Goal: Task Accomplishment & Management: Complete application form

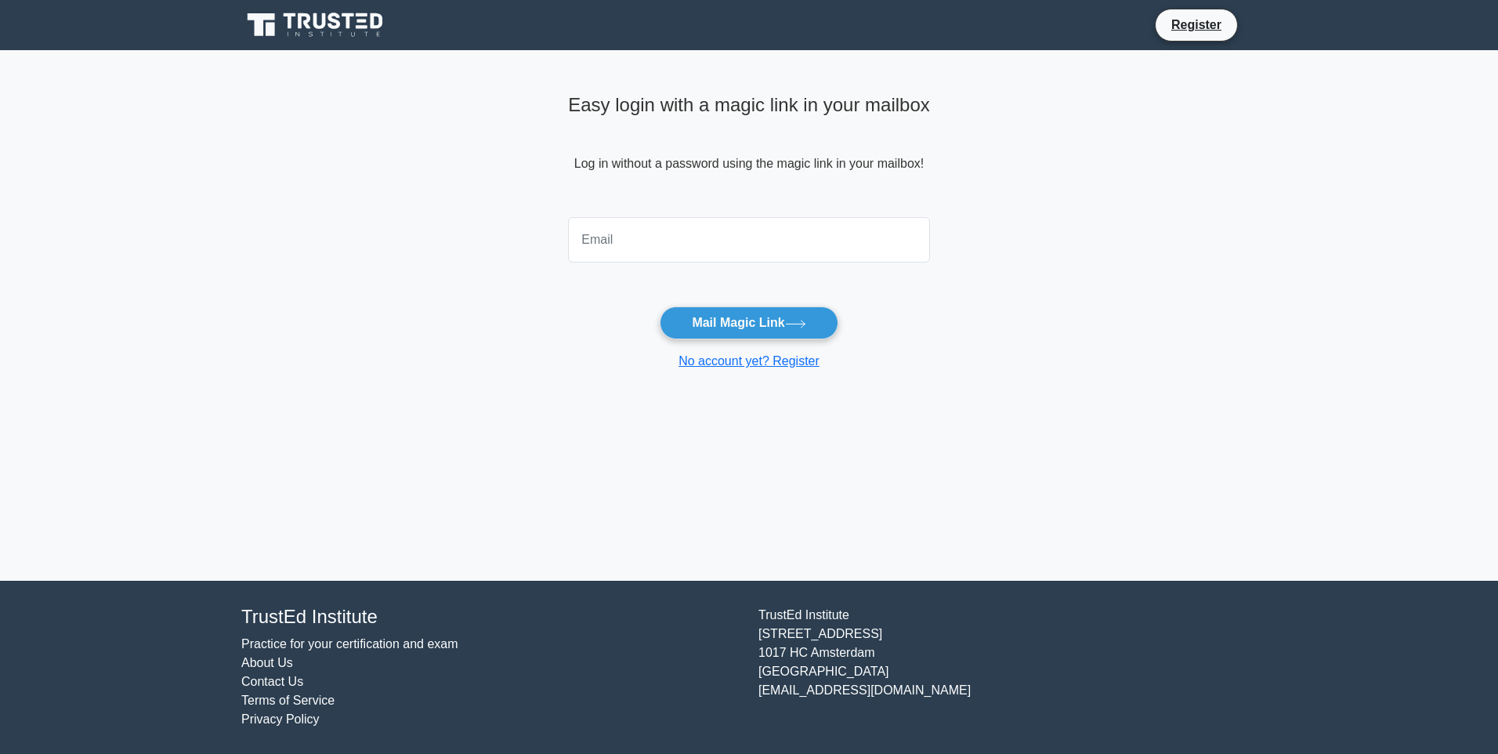
click at [337, 29] on icon at bounding box center [316, 25] width 150 height 30
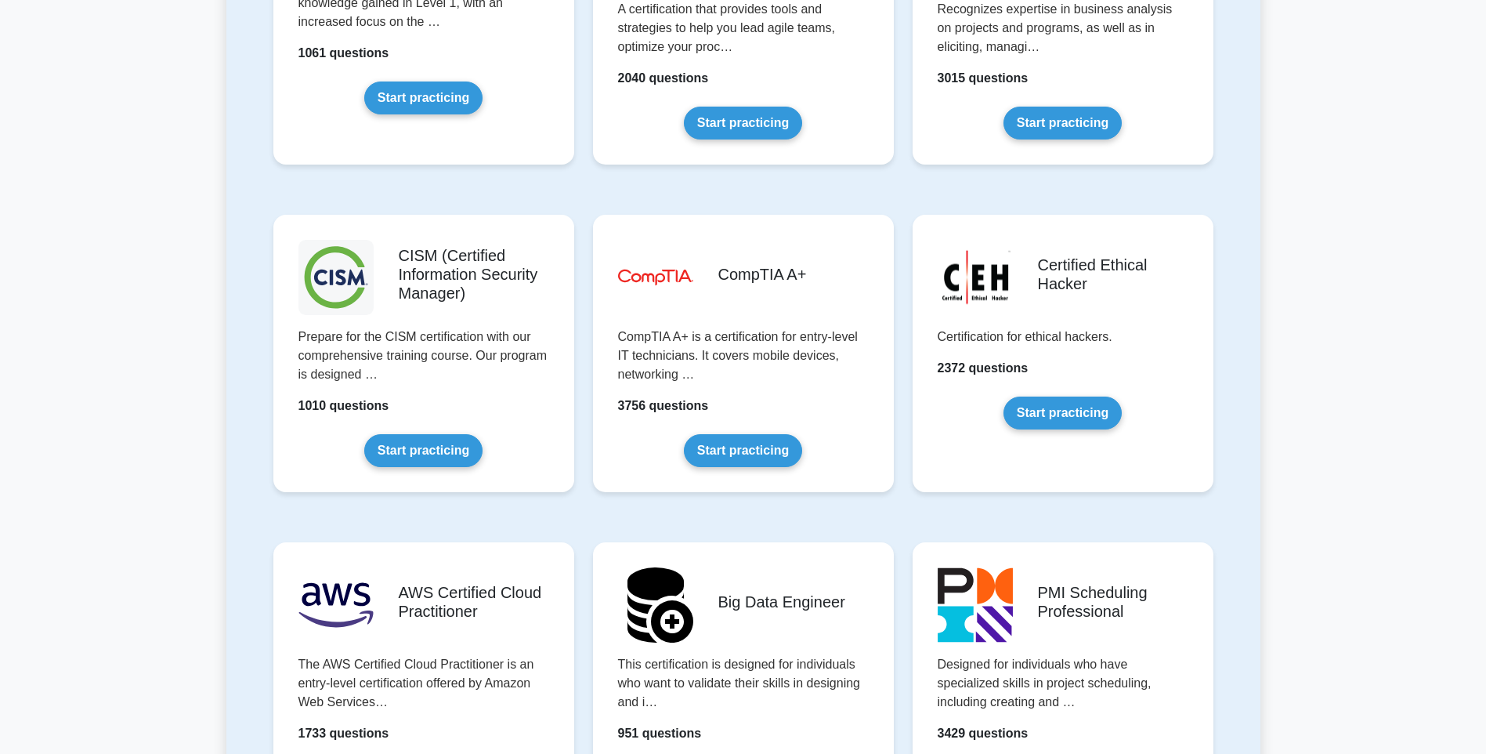
scroll to position [2194, 0]
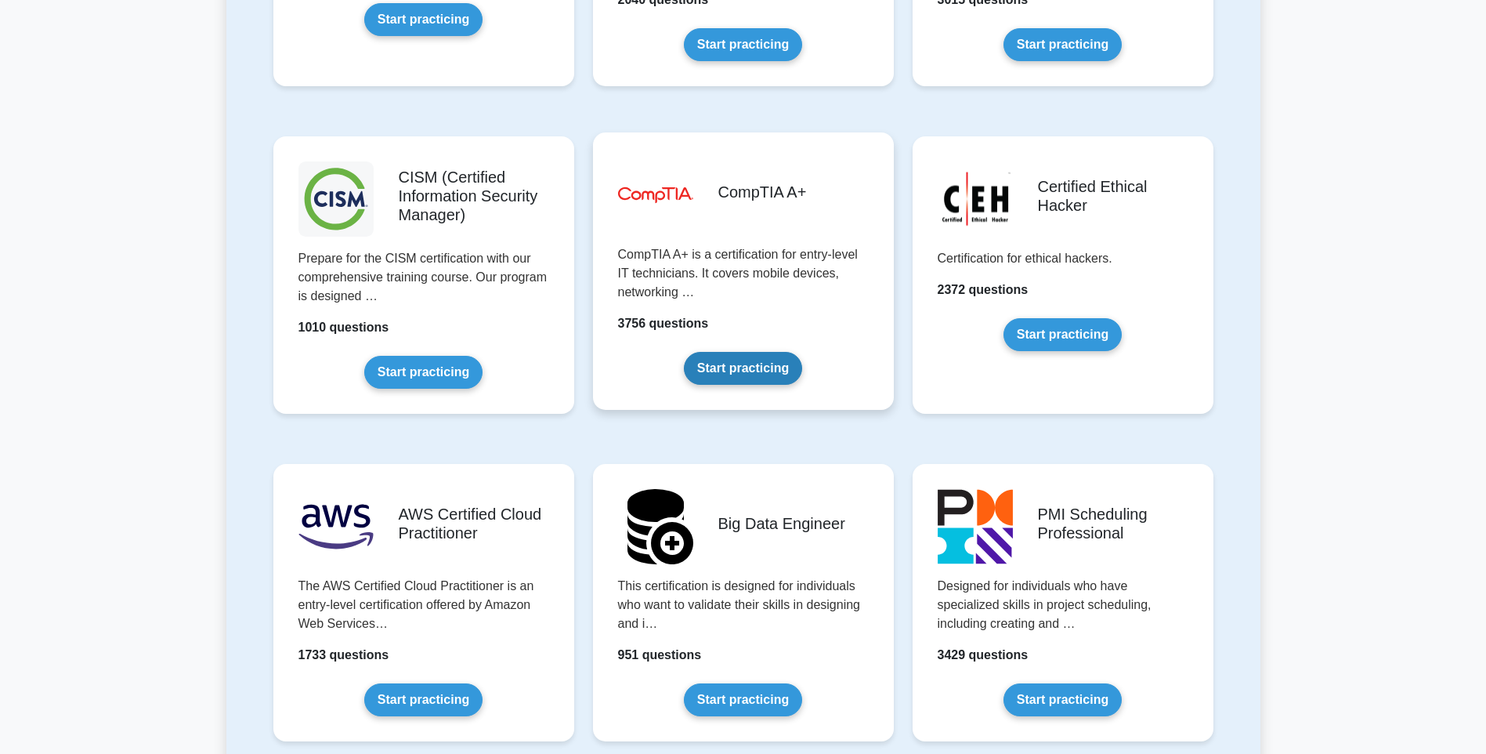
click at [770, 379] on link "Start practicing" at bounding box center [743, 368] width 118 height 33
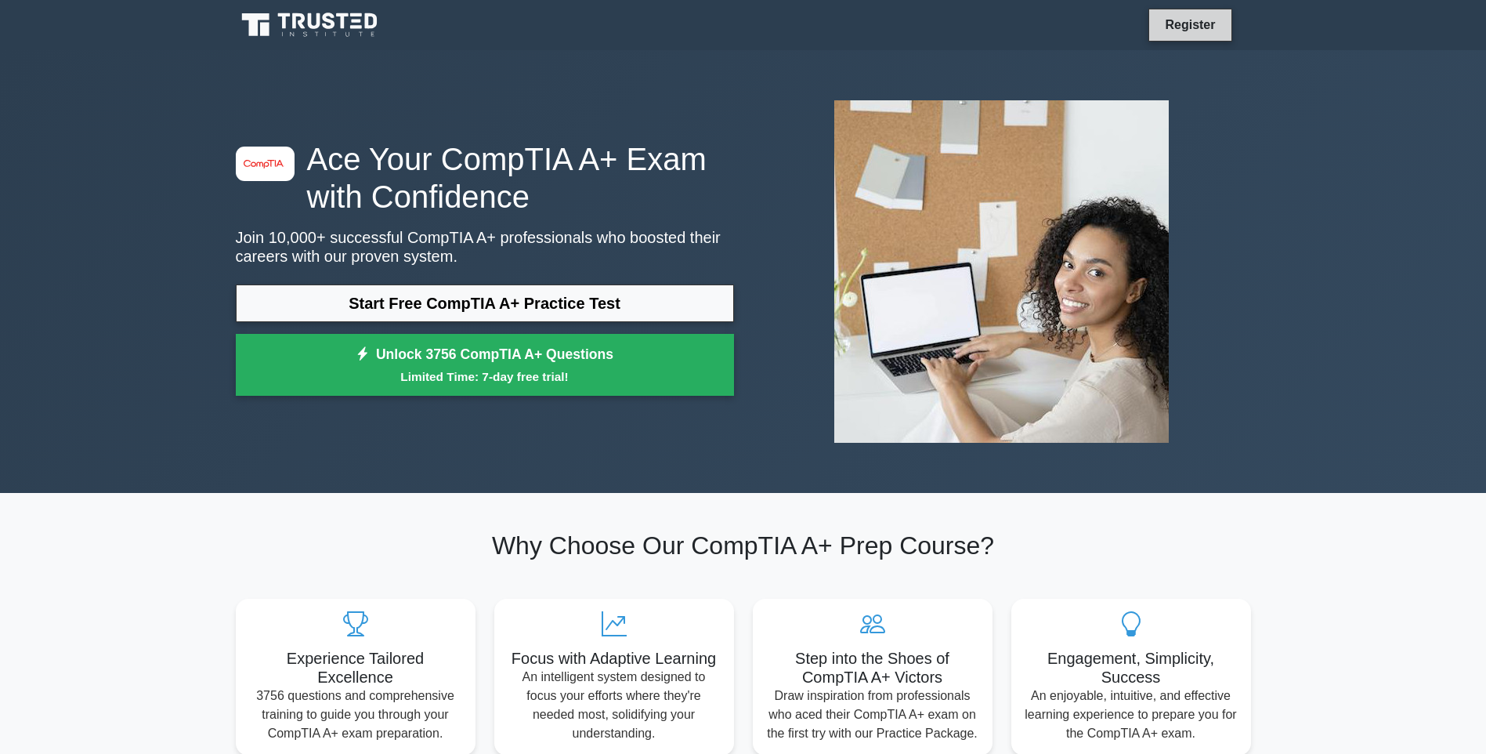
click at [1194, 34] on link "Register" at bounding box center [1190, 25] width 69 height 20
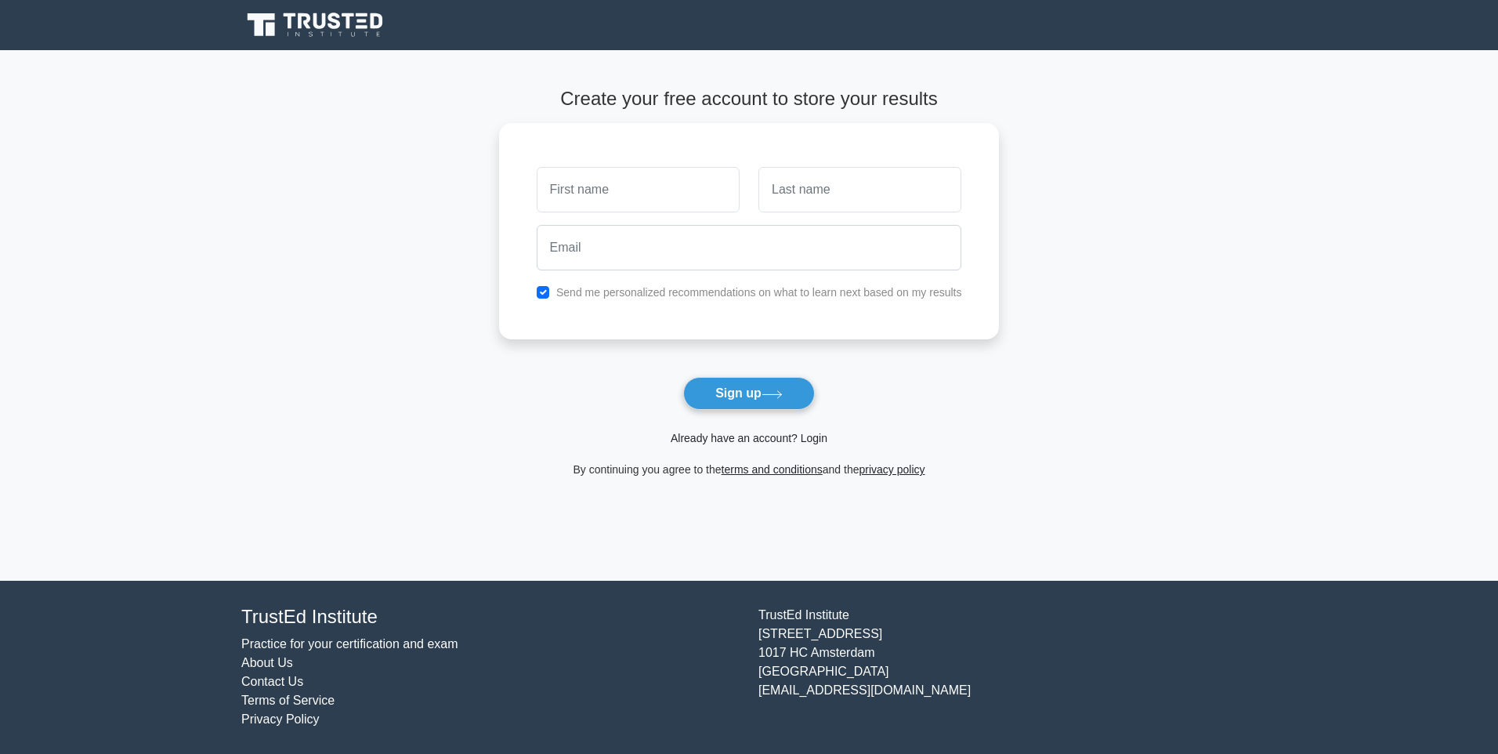
click at [803, 444] on link "Already have an account? Login" at bounding box center [749, 438] width 157 height 13
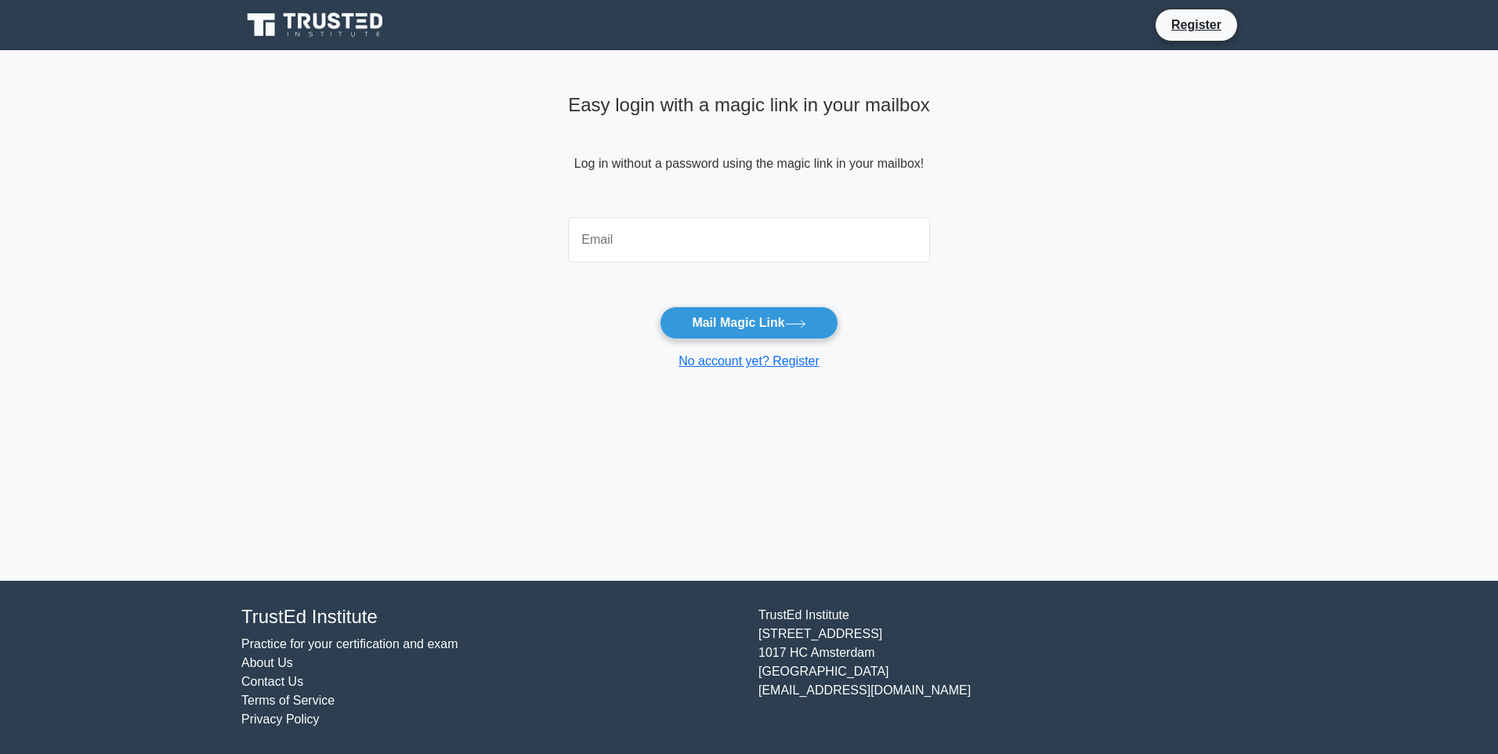
click at [808, 231] on input "email" at bounding box center [749, 239] width 362 height 45
type input "akunnacyber@yahoo.com"
click at [735, 323] on button "Mail Magic Link" at bounding box center [749, 322] width 178 height 33
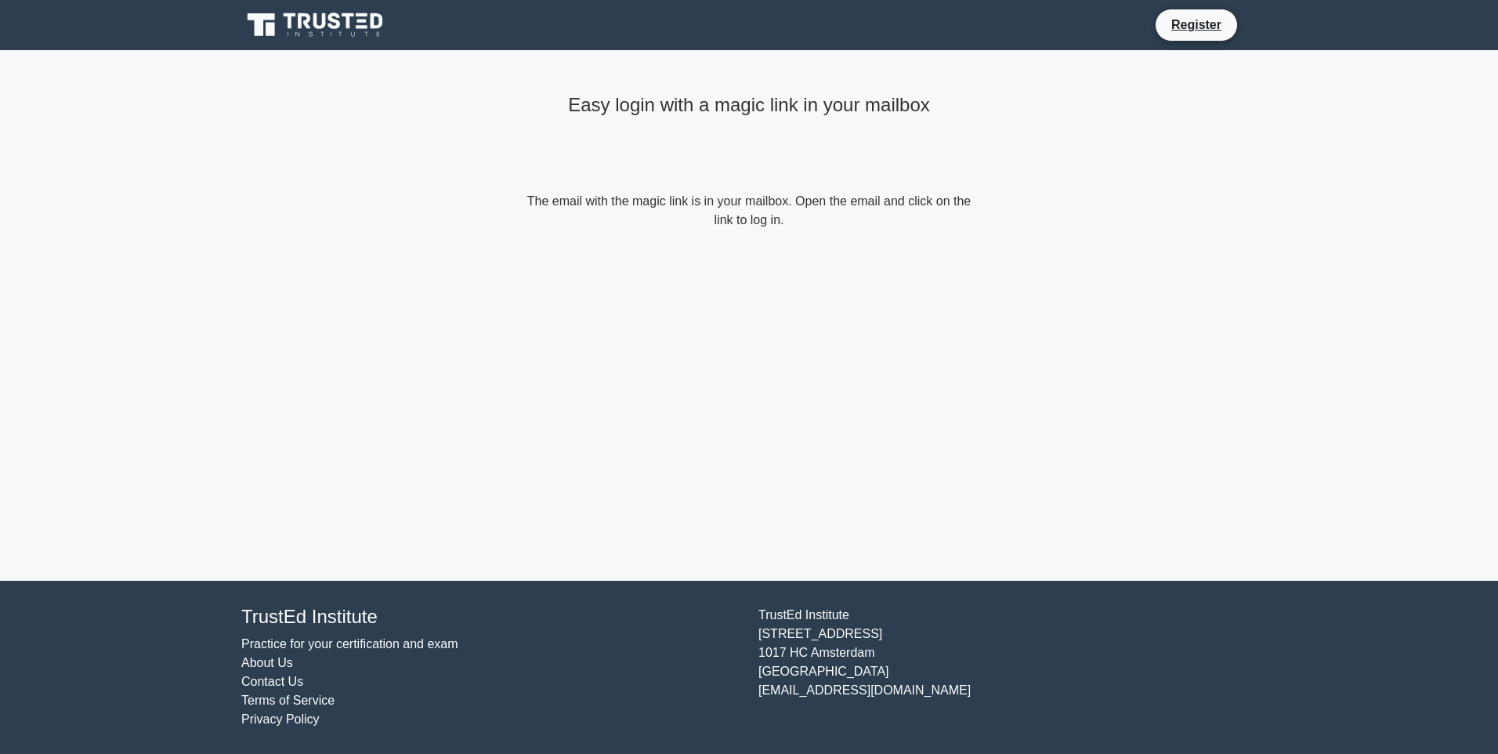
click at [838, 212] on form "The email with the magic link is in your mailbox. Open the email and click on t…" at bounding box center [748, 211] width 451 height 38
click at [668, 205] on form "The email with the magic link is in your mailbox. Open the email and click on t…" at bounding box center [748, 211] width 451 height 38
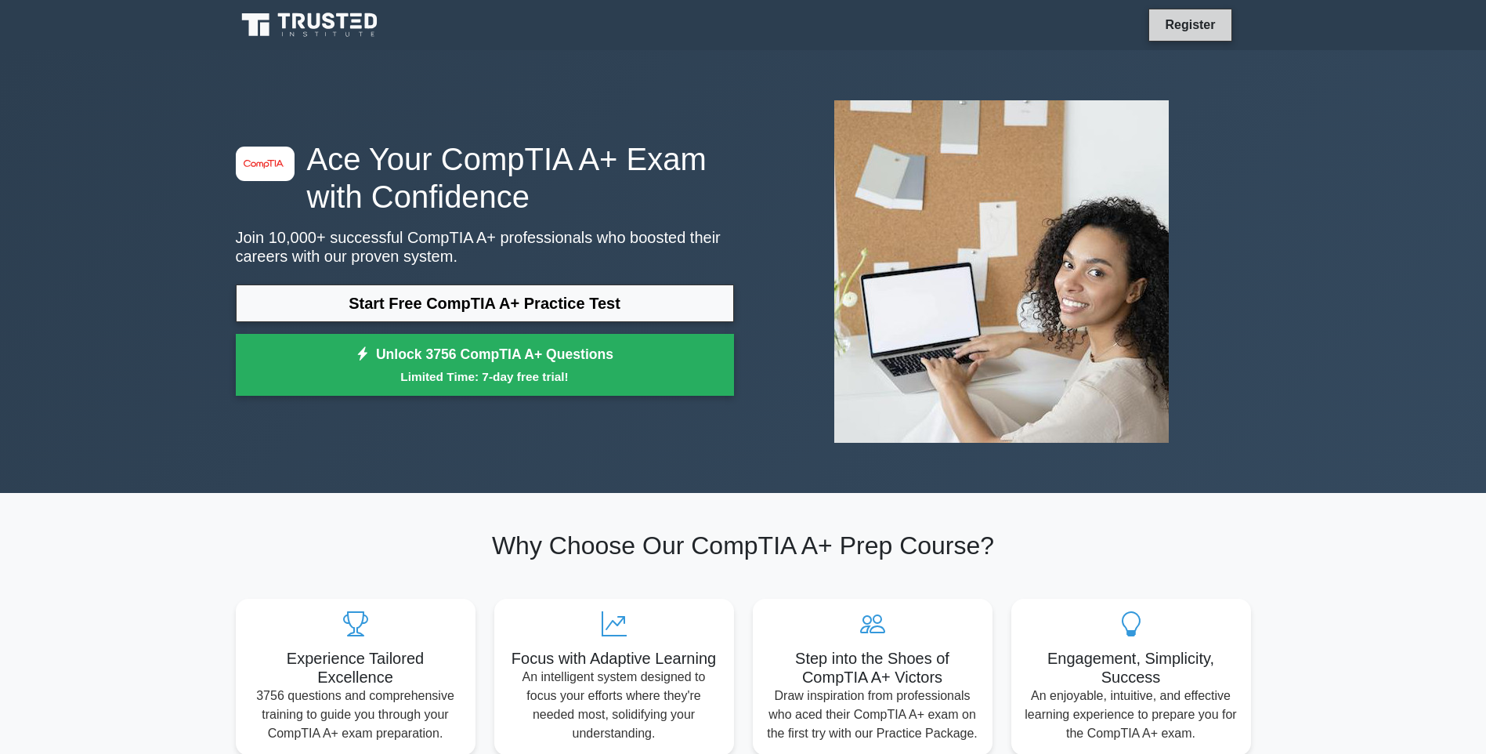
click at [1178, 26] on link "Register" at bounding box center [1190, 25] width 69 height 20
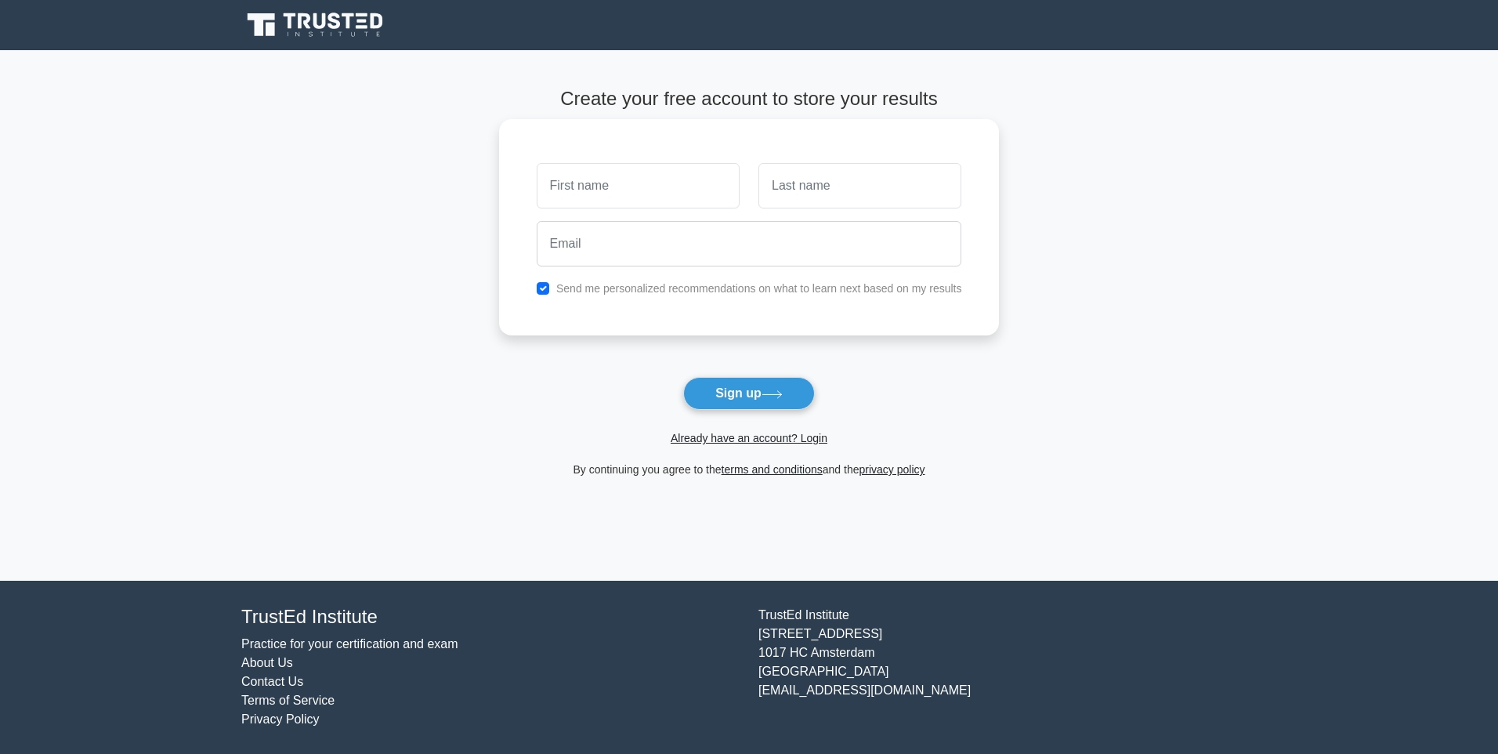
click at [593, 201] on input "text" at bounding box center [638, 185] width 203 height 45
type input "Ifeanyi"
type input "Akunna"
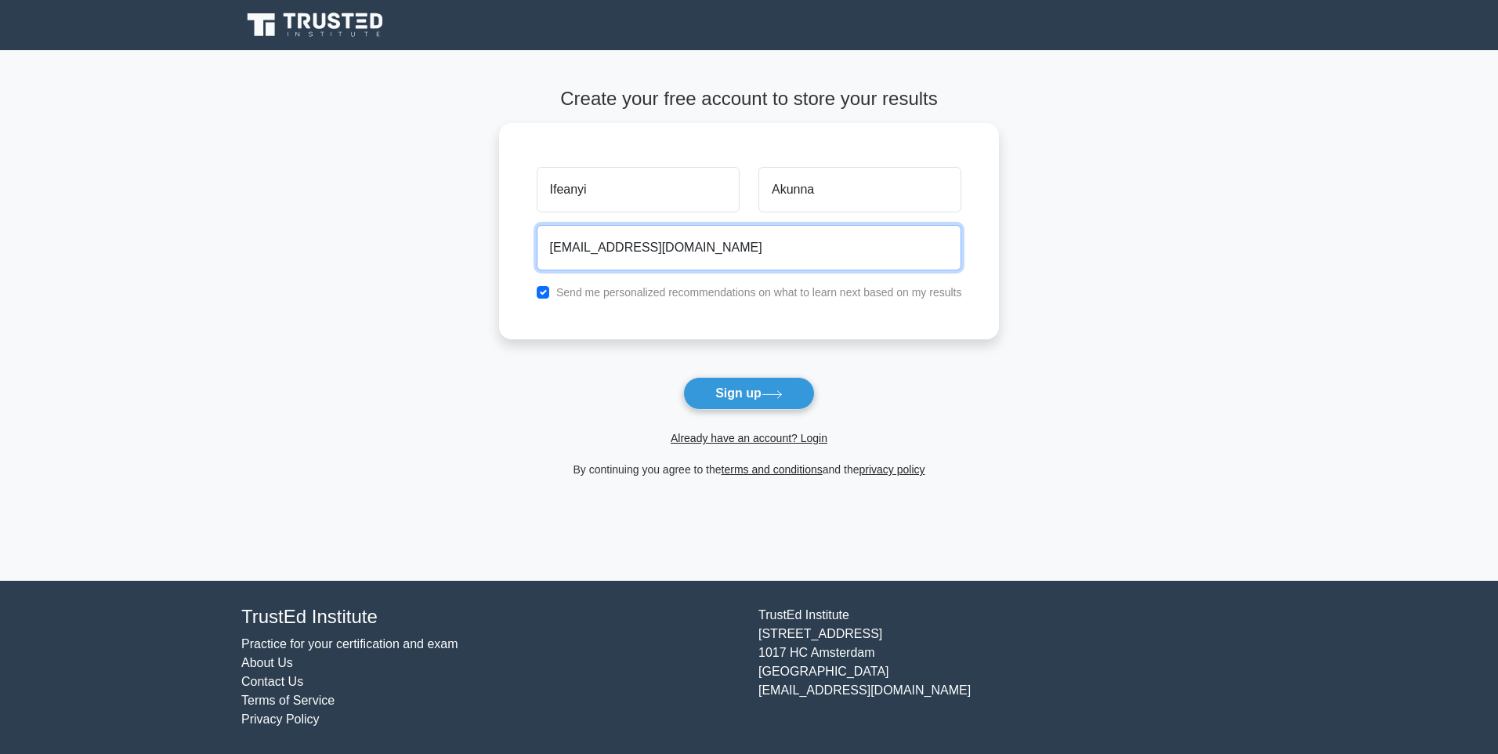
drag, startPoint x: 718, startPoint y: 253, endPoint x: 432, endPoint y: 237, distance: 286.4
click at [432, 237] on main "Create your free account to store your results Ifeanyi Akunna akunnacyber@yahoo…" at bounding box center [749, 315] width 1498 height 530
type input "ifeanyiakunna@yahoo.com"
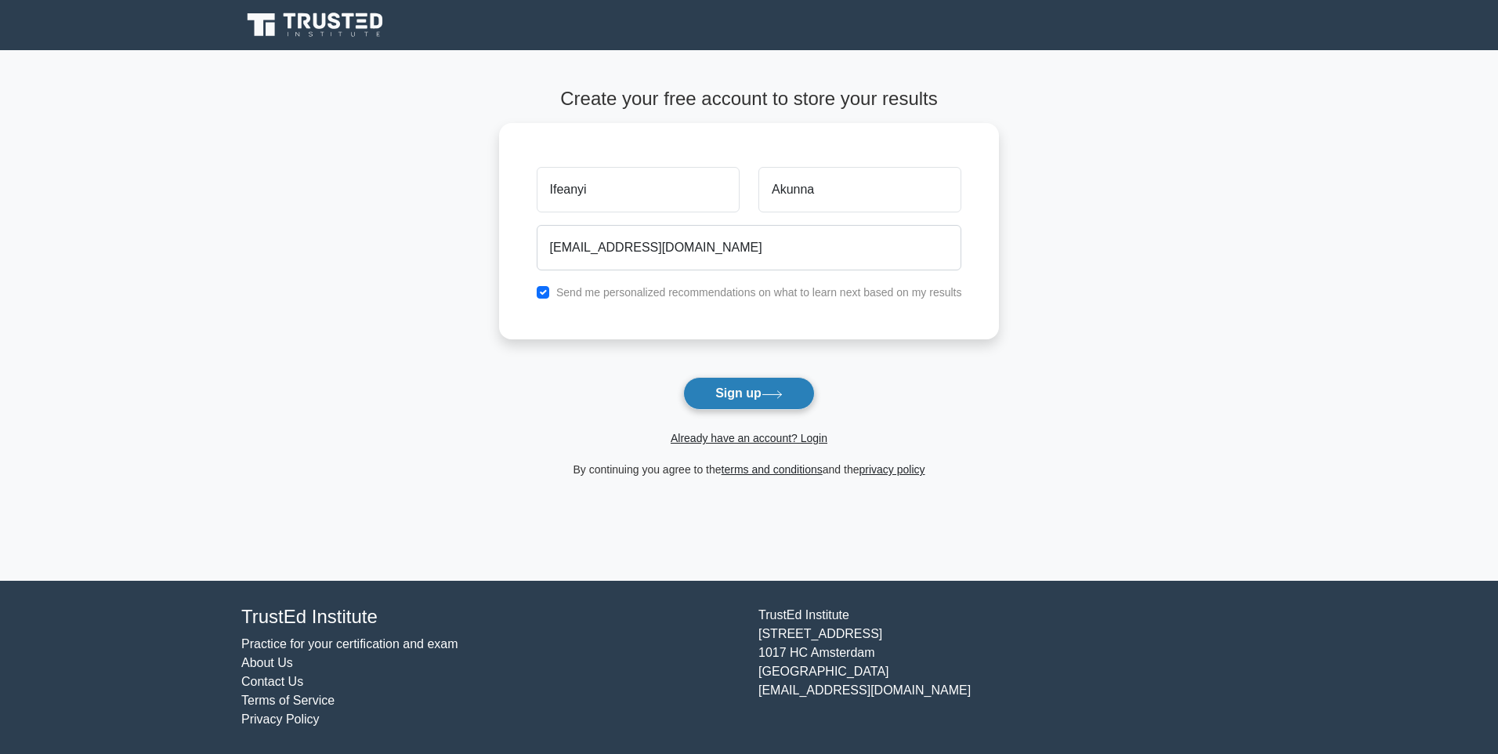
click at [750, 393] on button "Sign up" at bounding box center [749, 393] width 132 height 33
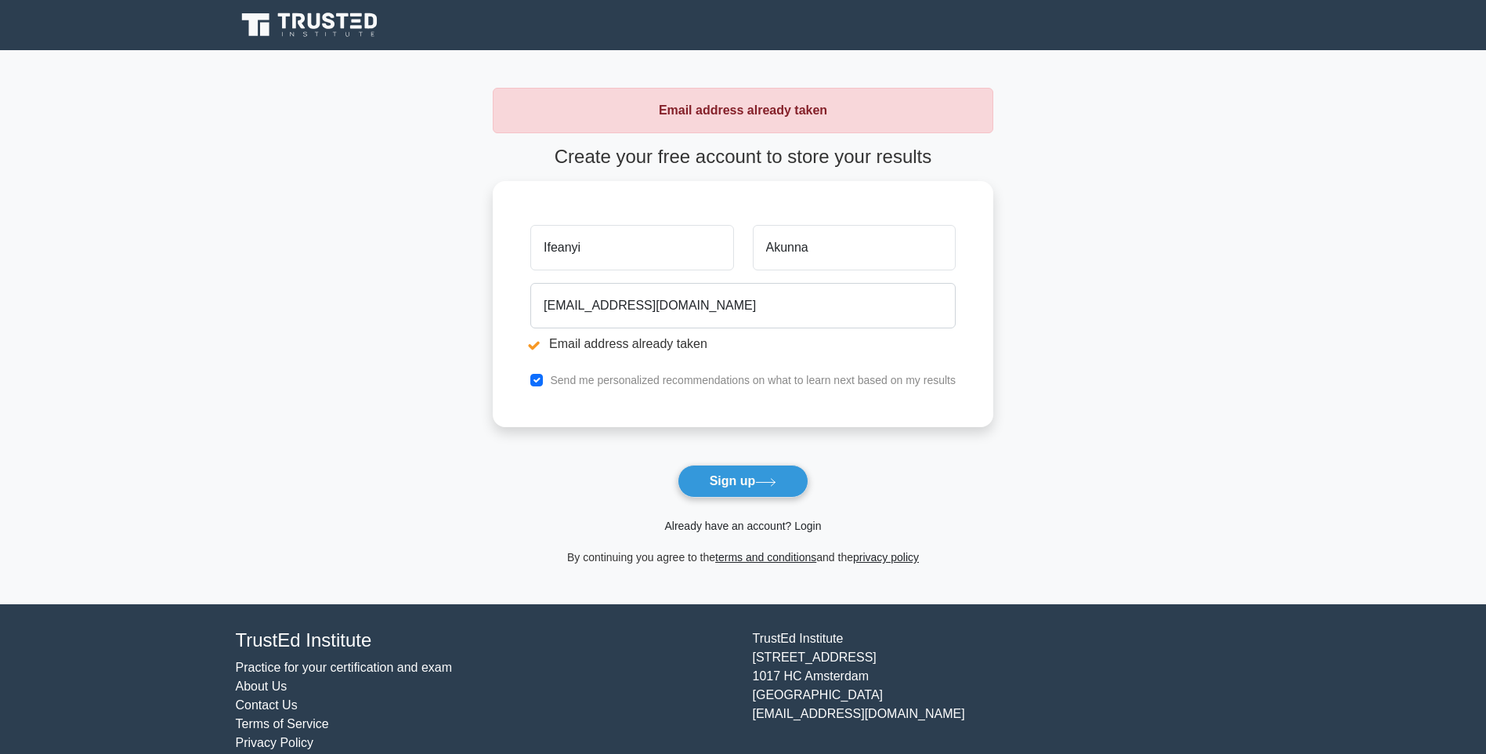
click at [753, 524] on link "Already have an account? Login" at bounding box center [742, 526] width 157 height 13
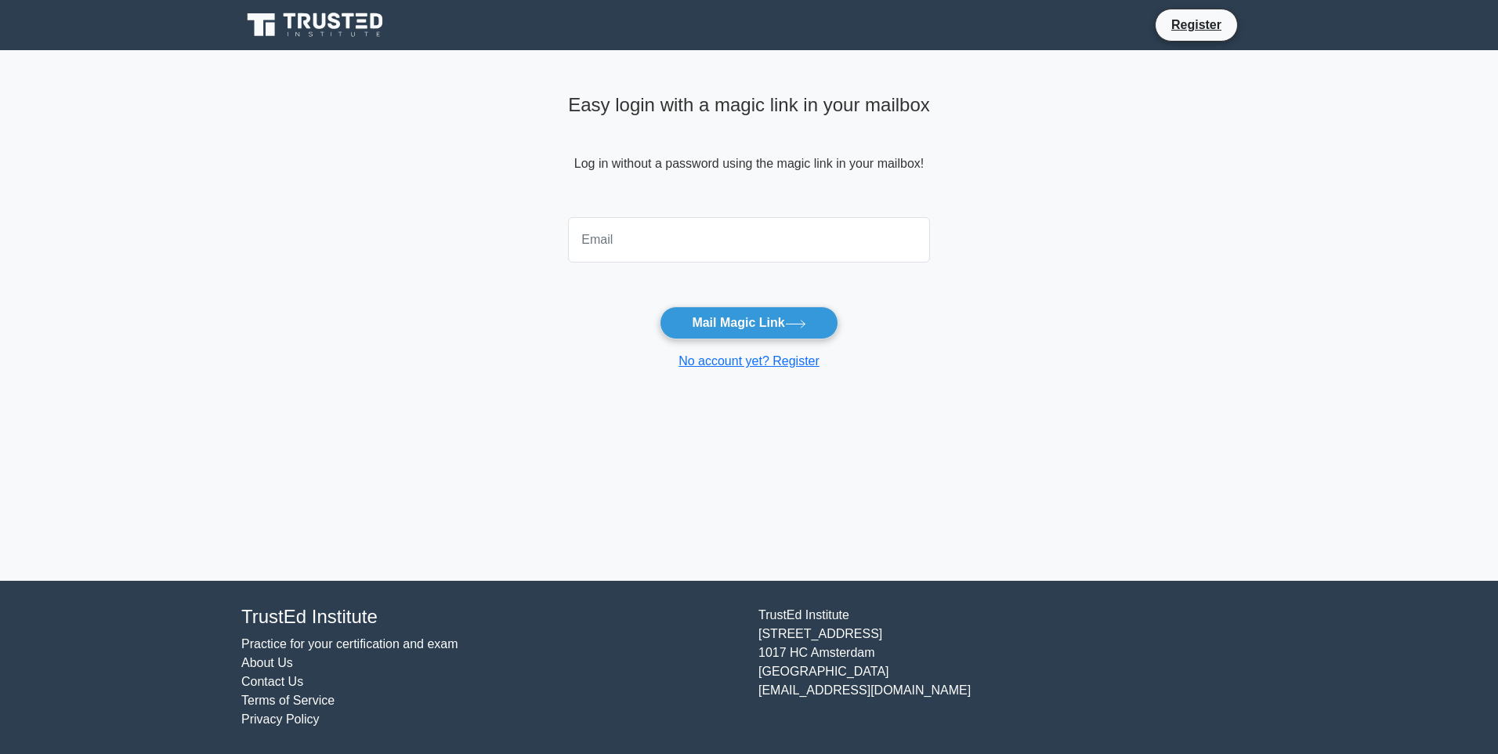
click at [666, 244] on input "email" at bounding box center [749, 239] width 362 height 45
type input "[EMAIL_ADDRESS][DOMAIN_NAME]"
click at [735, 333] on button "Mail Magic Link" at bounding box center [749, 322] width 178 height 33
